Goal: Information Seeking & Learning: Learn about a topic

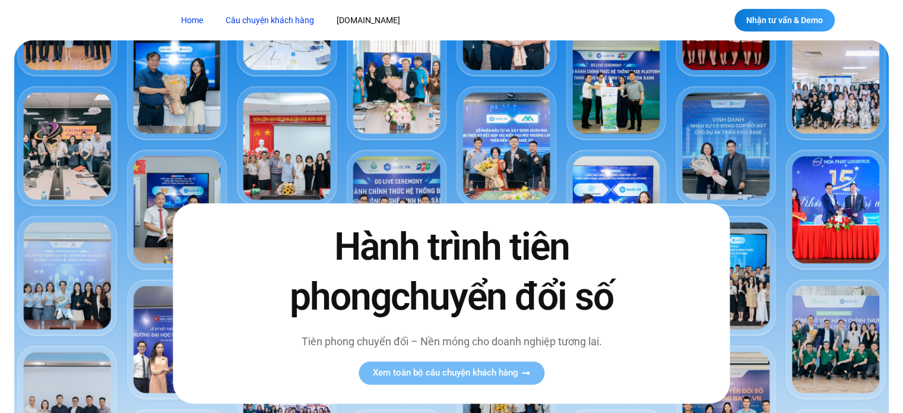
click at [291, 26] on link "Câu chuyện khách hàng" at bounding box center [270, 21] width 106 height 22
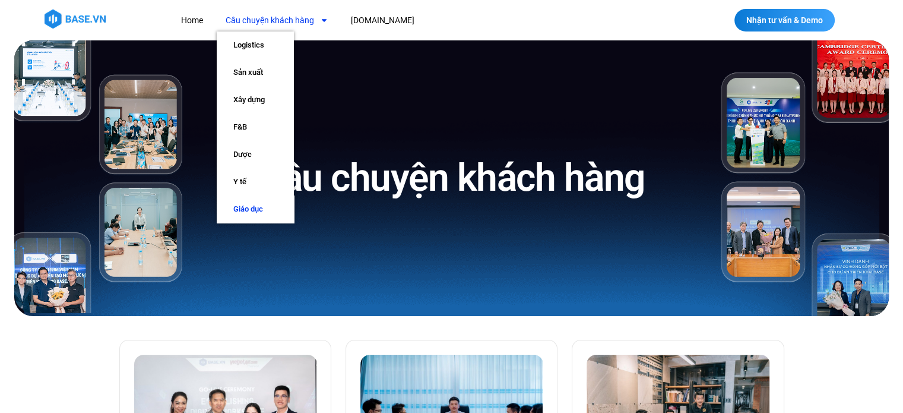
click at [251, 206] on link "Giáo dục" at bounding box center [255, 208] width 77 height 27
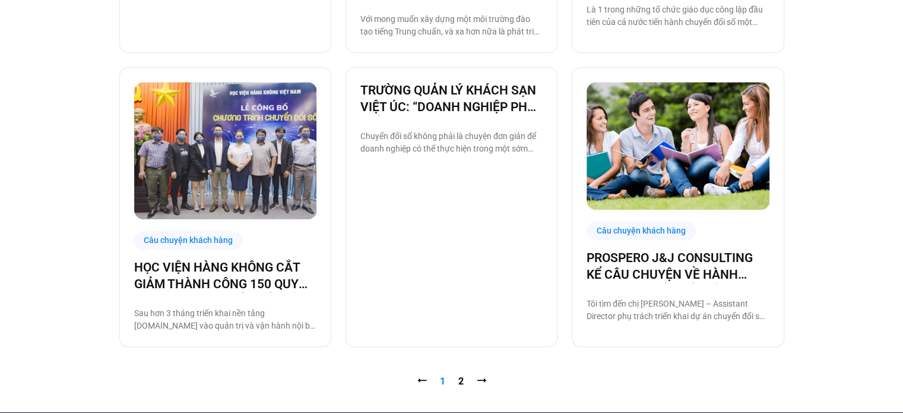
scroll to position [1156, 0]
